Goal: Find specific page/section: Find specific page/section

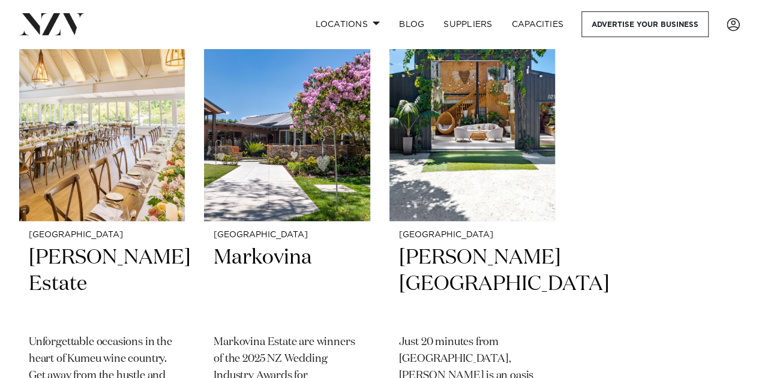
scroll to position [310, 0]
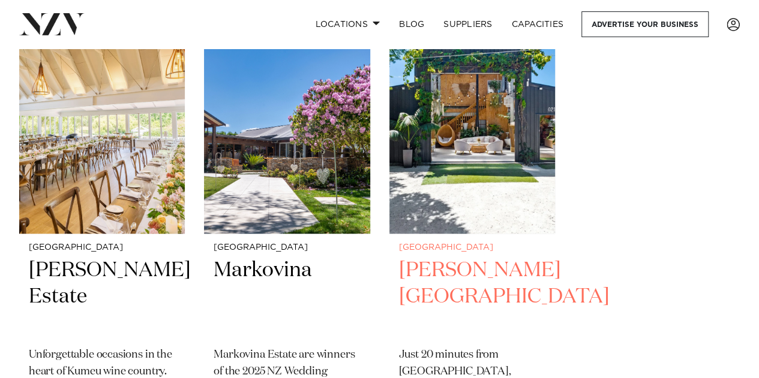
click at [465, 270] on h2 "[PERSON_NAME][GEOGRAPHIC_DATA]" at bounding box center [472, 297] width 146 height 81
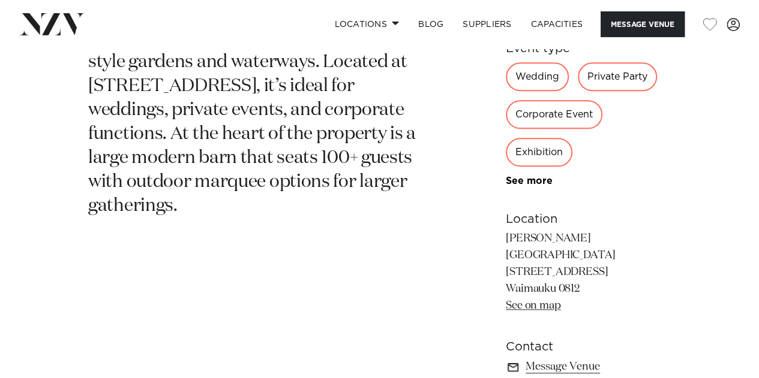
scroll to position [569, 0]
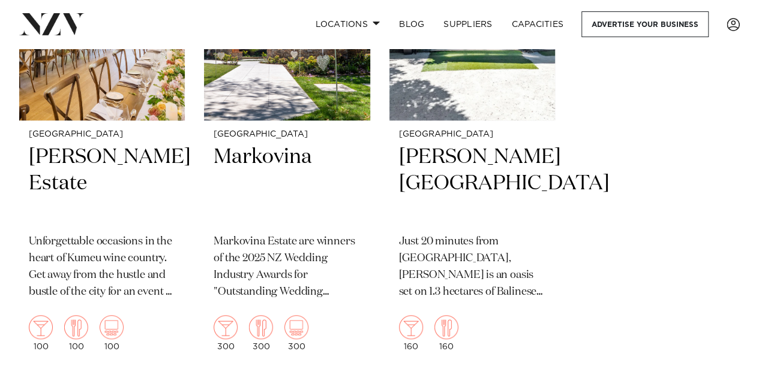
scroll to position [203, 0]
